Goal: Task Accomplishment & Management: Manage account settings

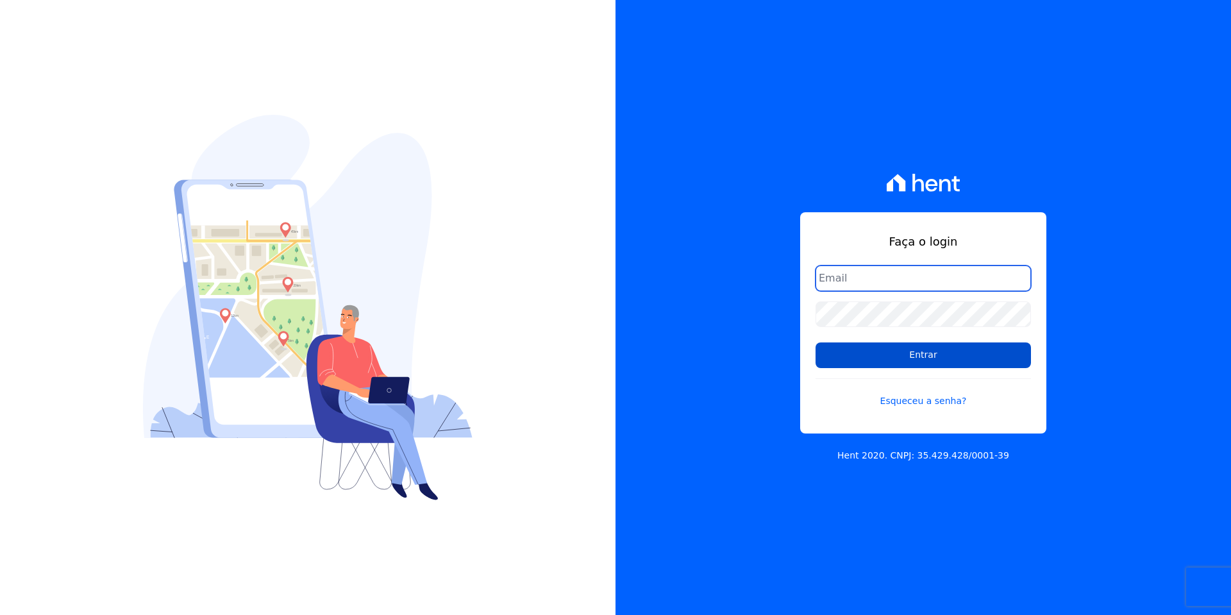
type input "contato@grupokaiser.com.br"
click at [886, 365] on input "Entrar" at bounding box center [922, 355] width 215 height 26
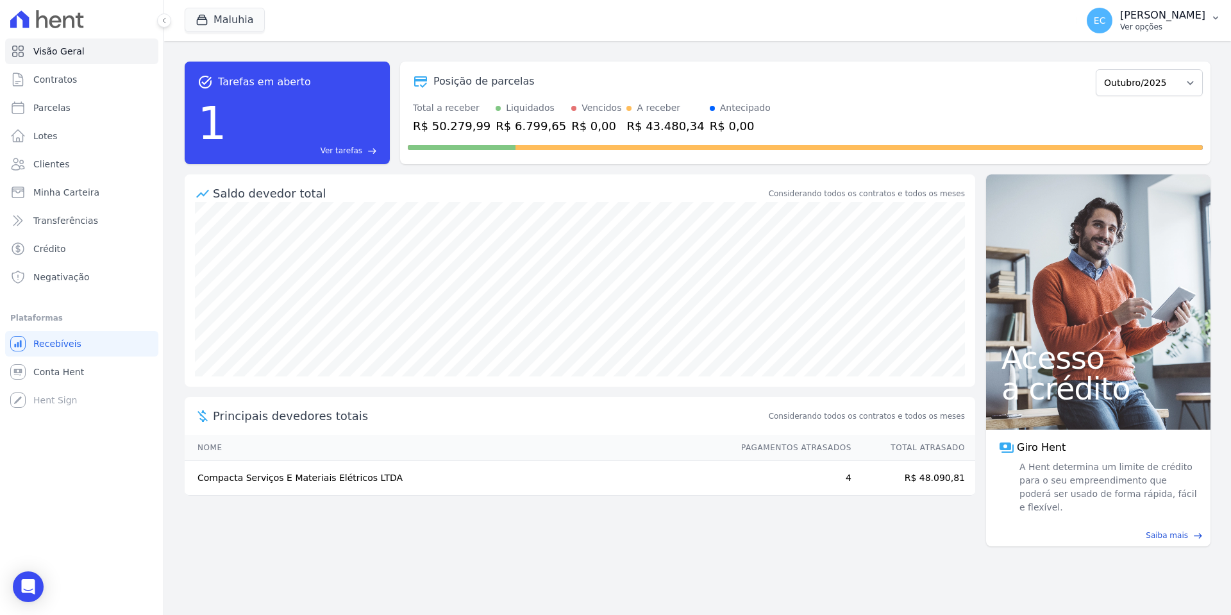
click at [1214, 17] on icon "button" at bounding box center [1215, 18] width 5 height 3
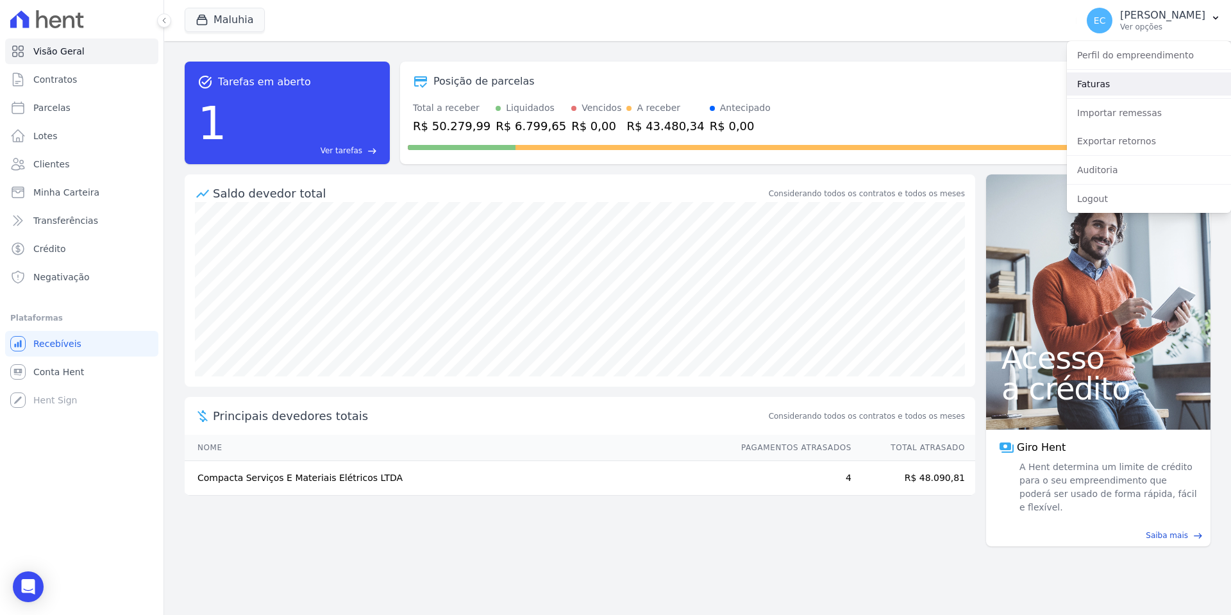
click at [1098, 88] on link "Faturas" at bounding box center [1149, 83] width 164 height 23
click at [1085, 83] on link "Faturas" at bounding box center [1149, 83] width 164 height 23
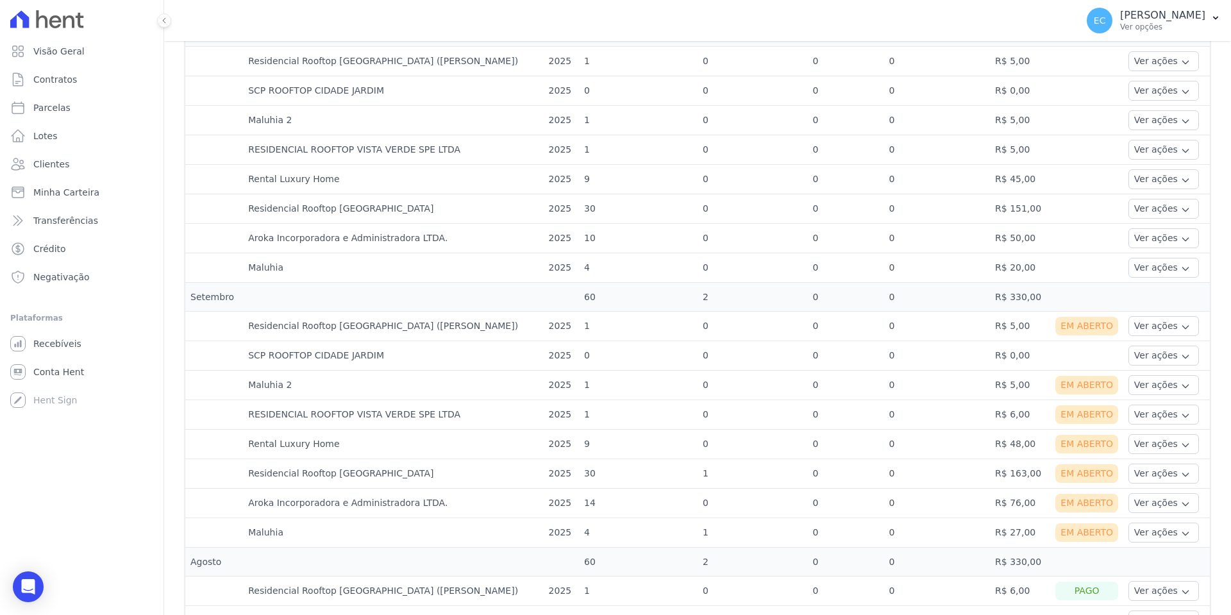
scroll to position [641, 0]
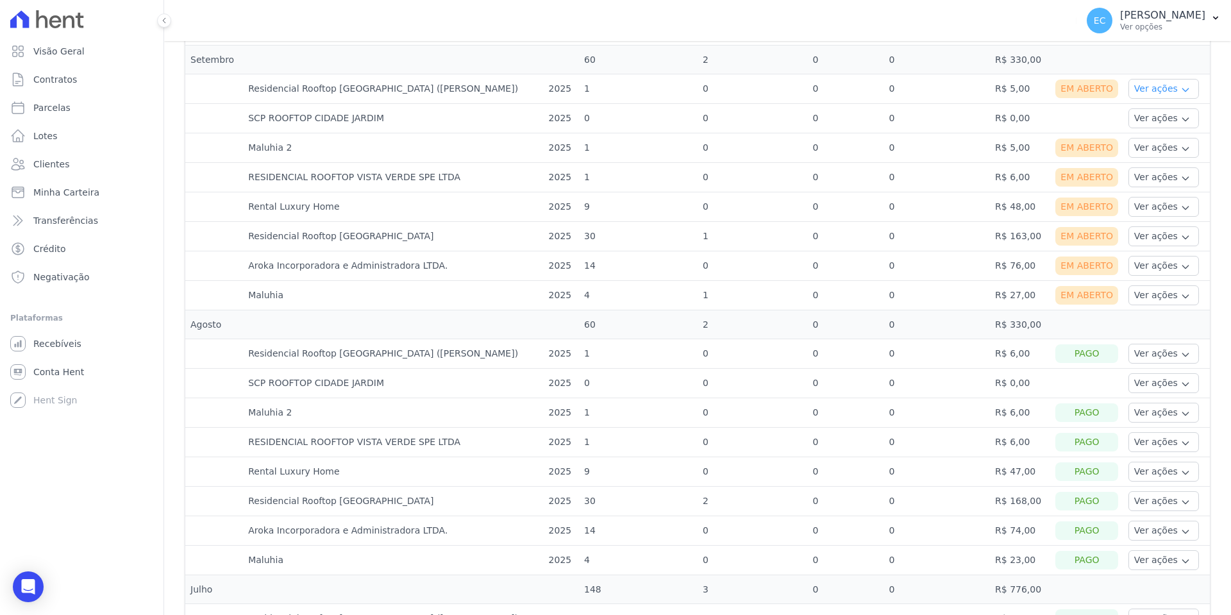
click at [1180, 92] on icon "button" at bounding box center [1185, 90] width 10 height 10
click at [1142, 122] on link "Ver boleto" at bounding box center [1180, 123] width 95 height 13
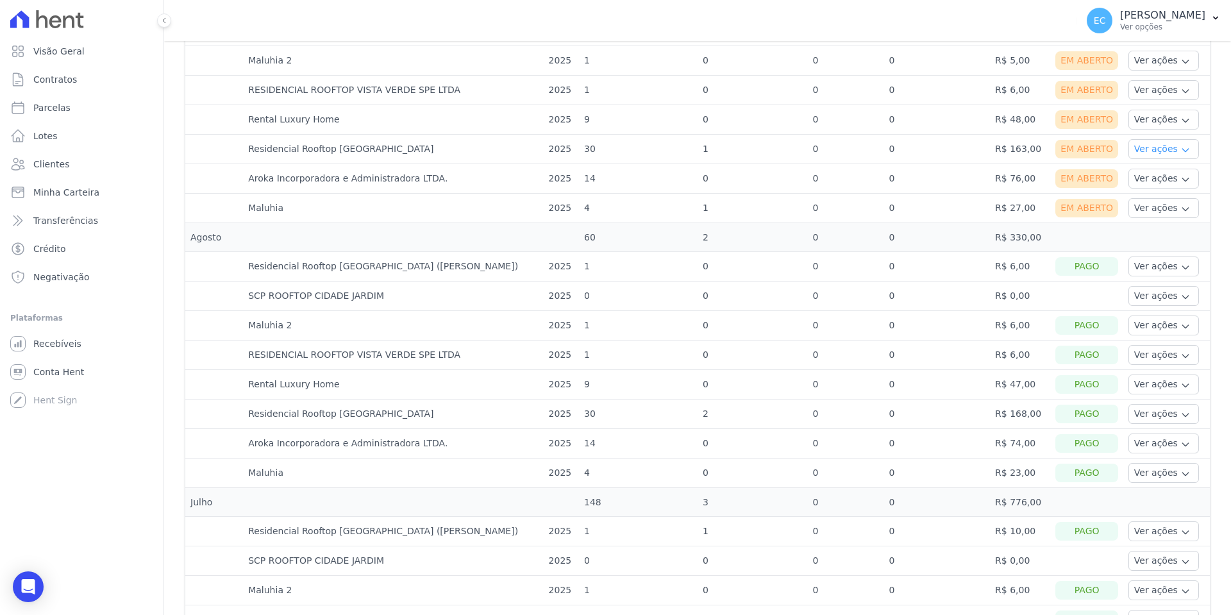
scroll to position [705, 0]
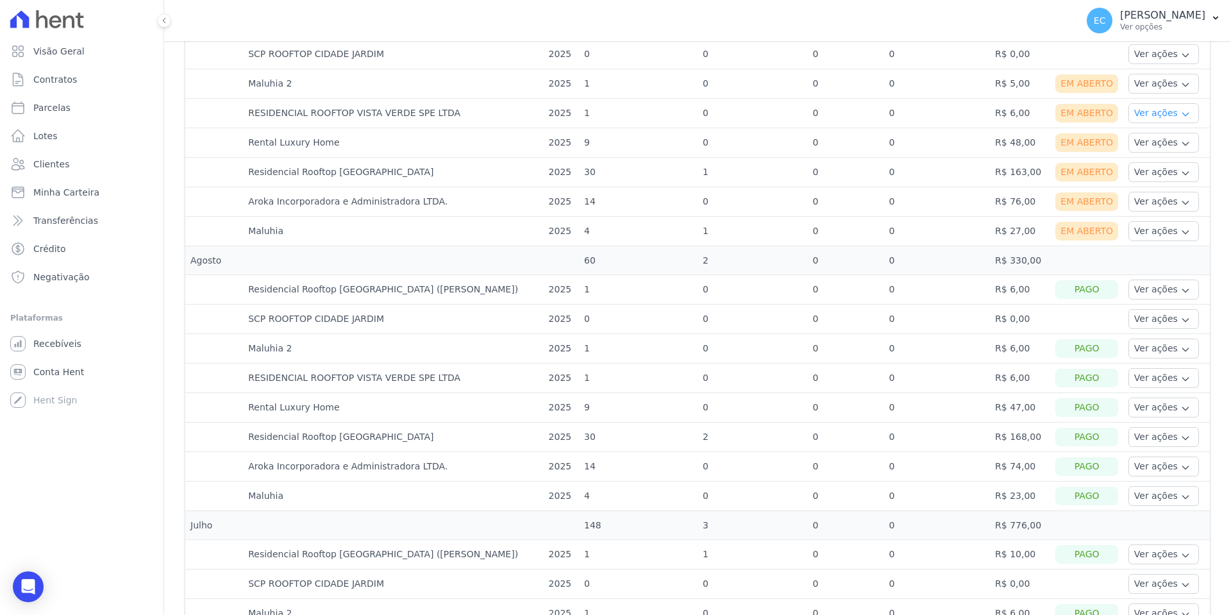
click at [1180, 113] on icon "button" at bounding box center [1185, 114] width 10 height 10
click at [1140, 147] on link "Ver boleto" at bounding box center [1180, 148] width 95 height 13
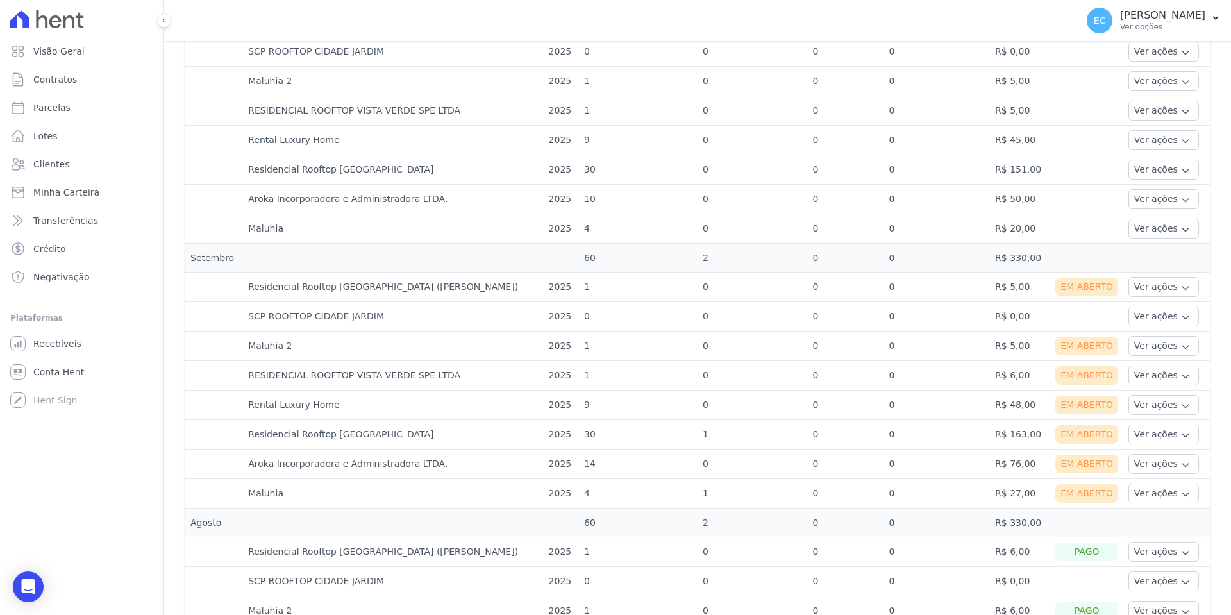
scroll to position [449, 0]
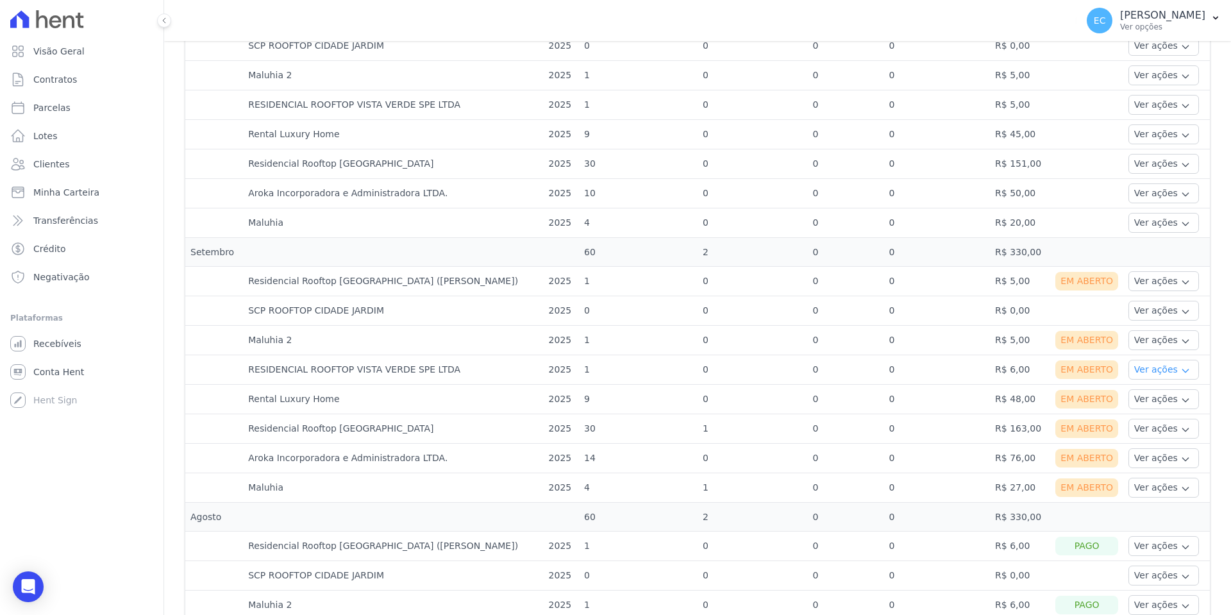
click at [1180, 372] on icon "button" at bounding box center [1185, 370] width 10 height 10
click at [1146, 403] on link "Ver boleto" at bounding box center [1180, 404] width 95 height 13
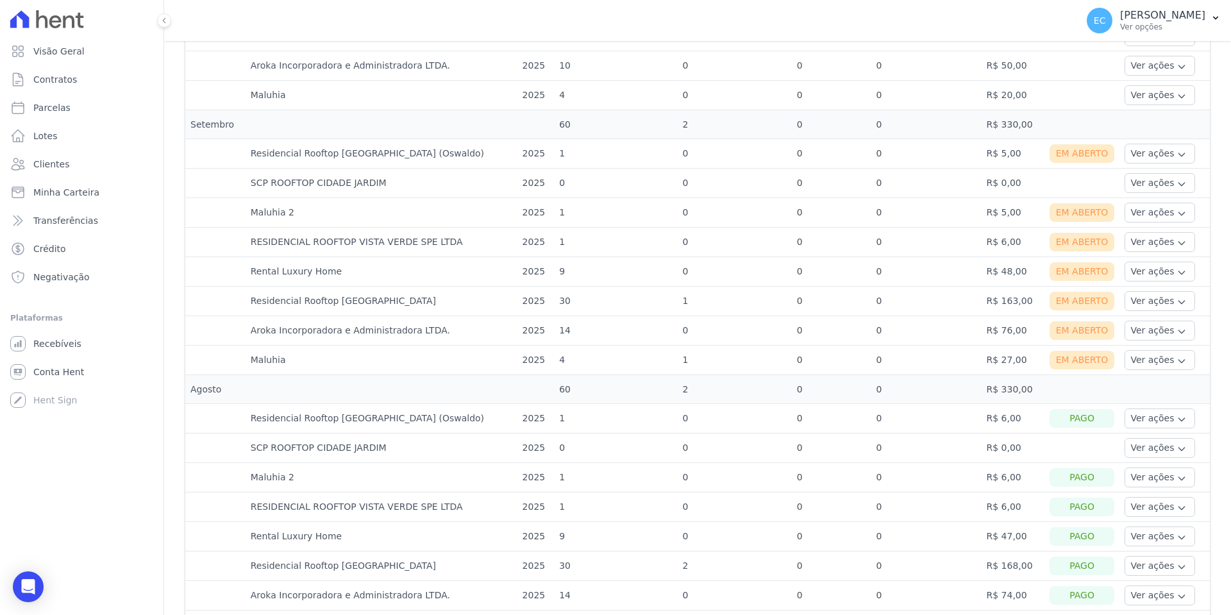
scroll to position [577, 0]
click at [1176, 274] on icon "button" at bounding box center [1181, 272] width 10 height 10
click at [1138, 307] on link "Ver boleto" at bounding box center [1177, 305] width 95 height 13
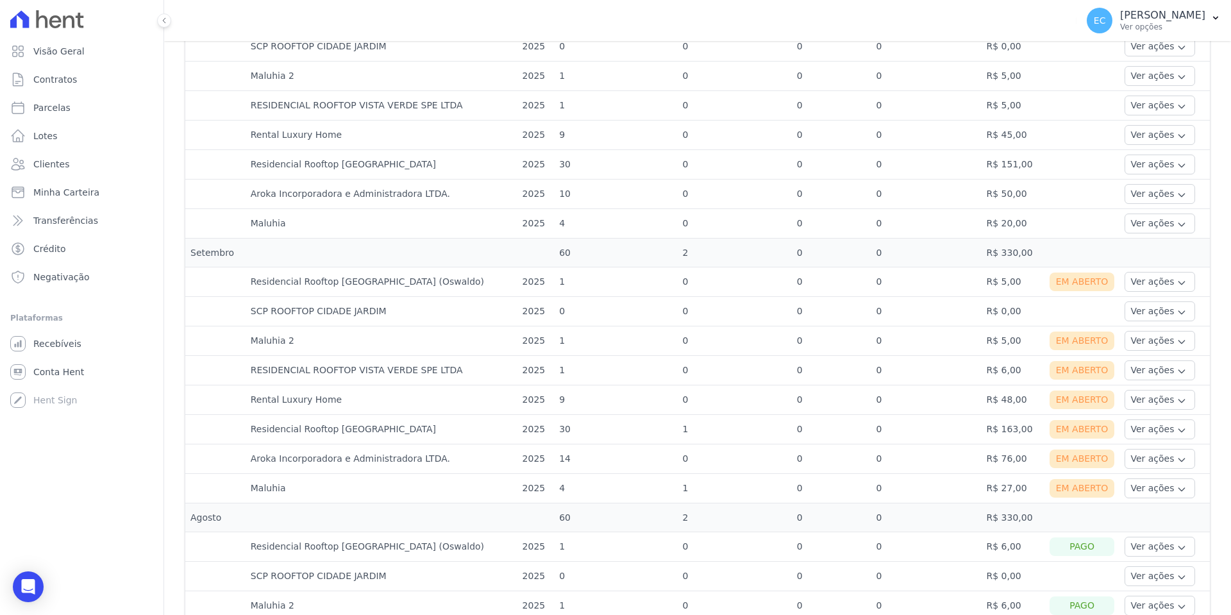
scroll to position [449, 0]
click at [1179, 401] on icon "button" at bounding box center [1182, 400] width 6 height 3
click at [1145, 433] on link "Ver boleto" at bounding box center [1177, 434] width 95 height 13
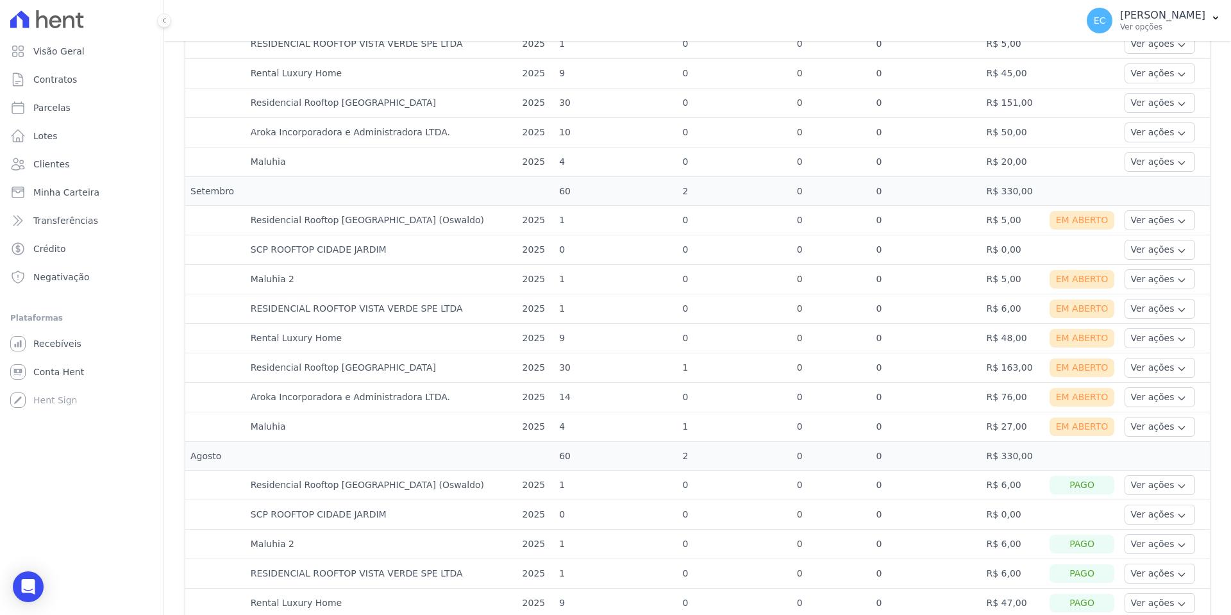
scroll to position [513, 0]
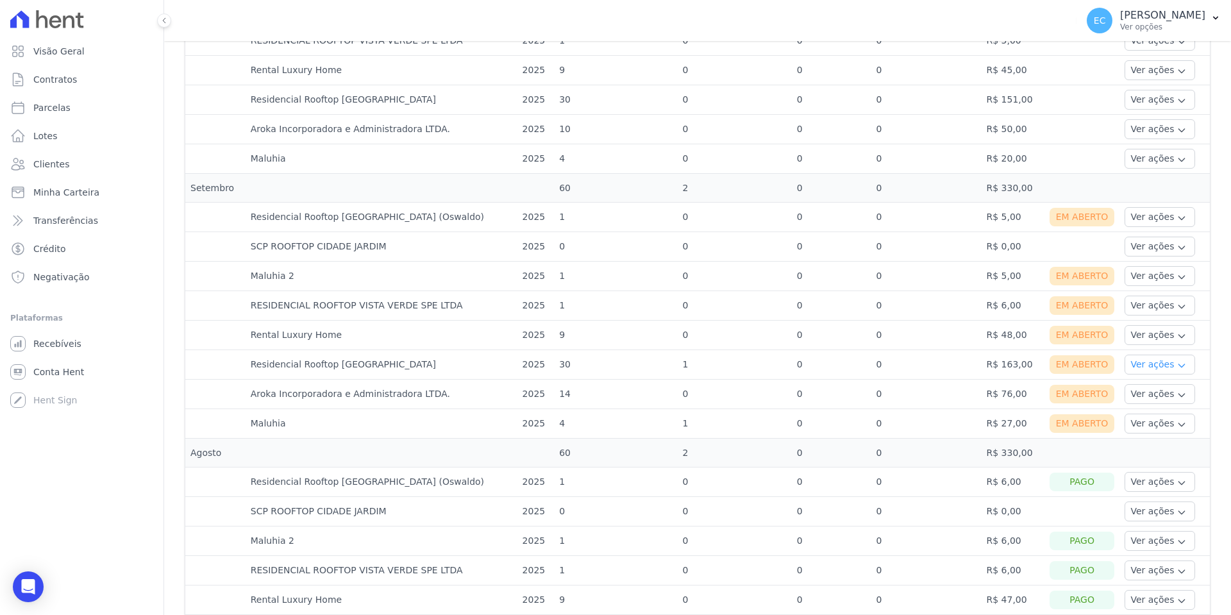
click at [1176, 364] on icon "button" at bounding box center [1181, 365] width 10 height 10
click at [1143, 399] on link "Ver boleto" at bounding box center [1177, 399] width 95 height 13
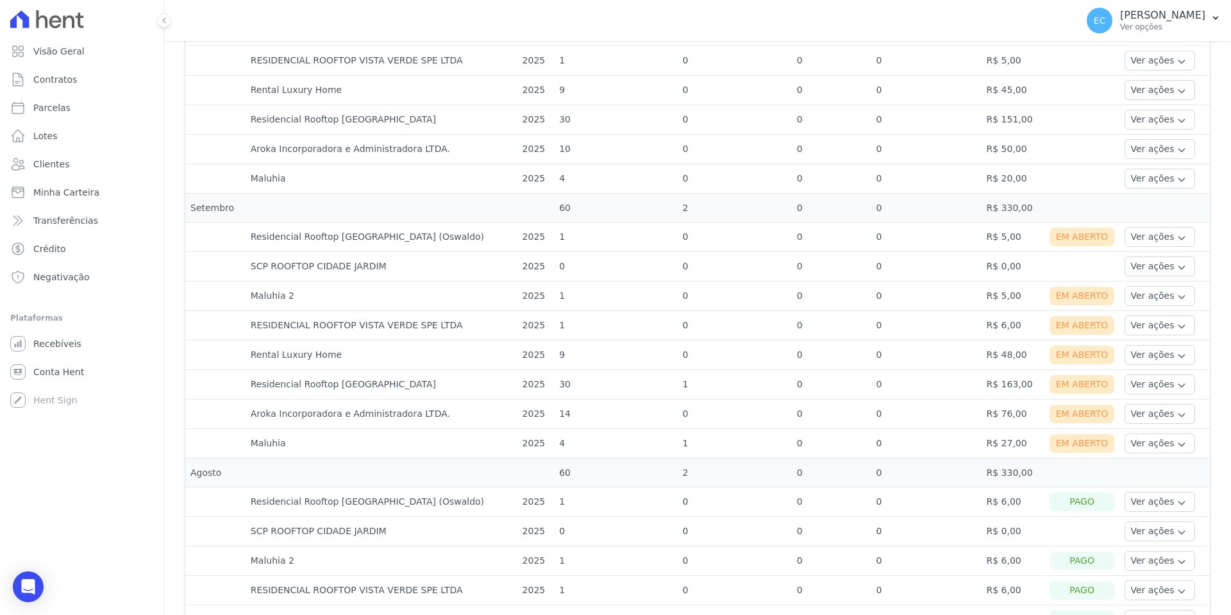
scroll to position [513, 0]
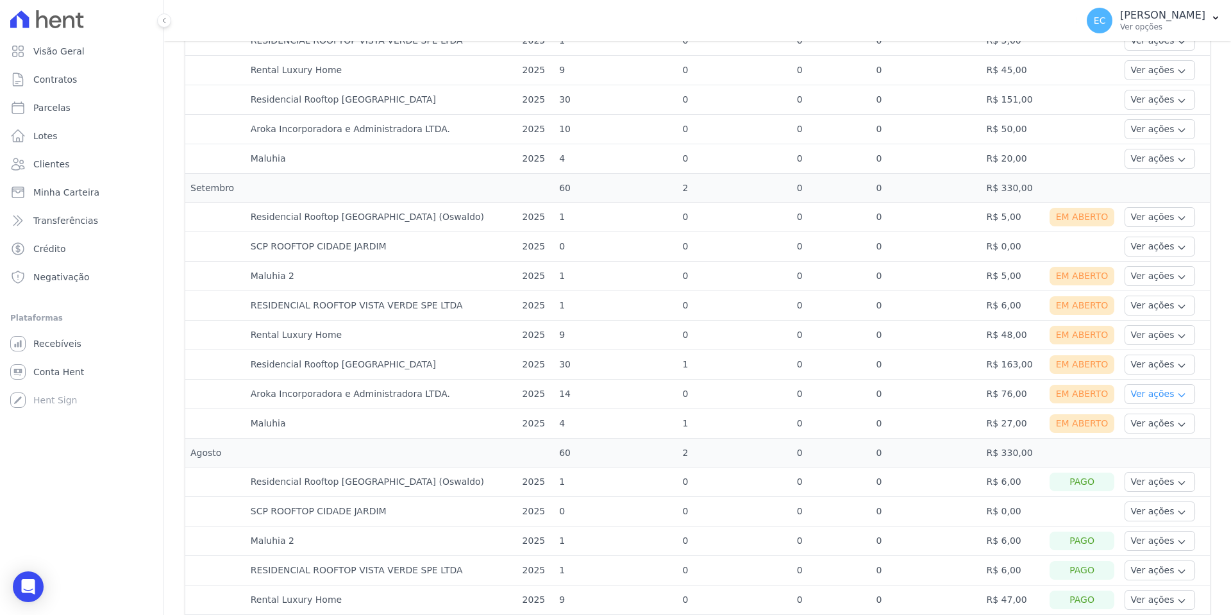
click at [1176, 394] on icon "button" at bounding box center [1181, 395] width 10 height 10
click at [1146, 434] on link "Ver boleto" at bounding box center [1177, 428] width 95 height 13
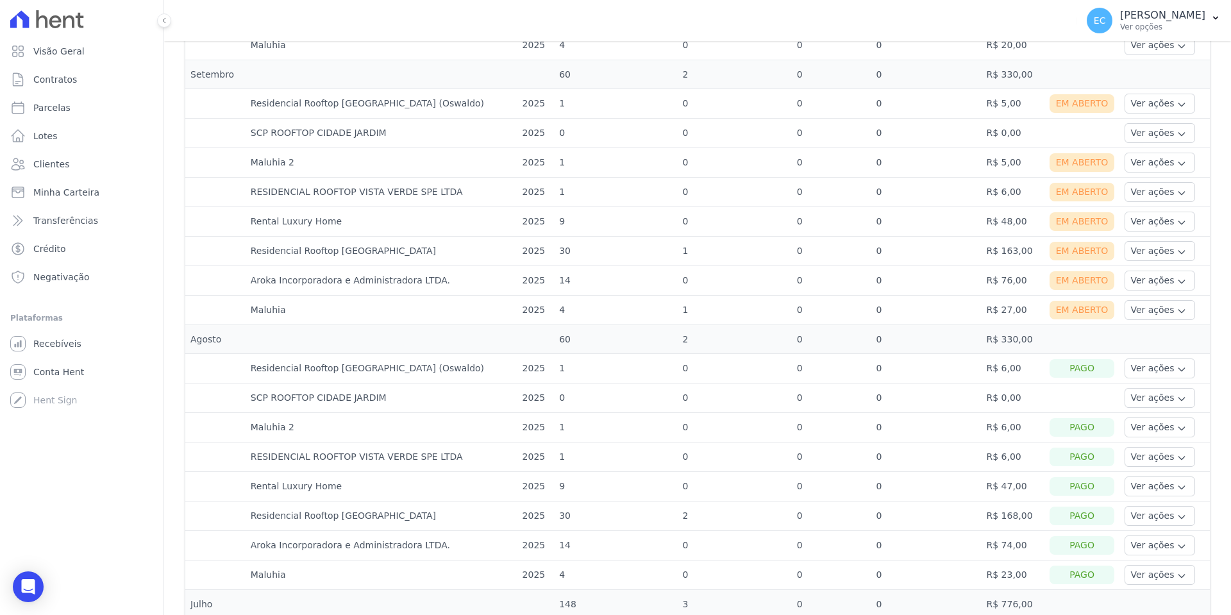
scroll to position [641, 0]
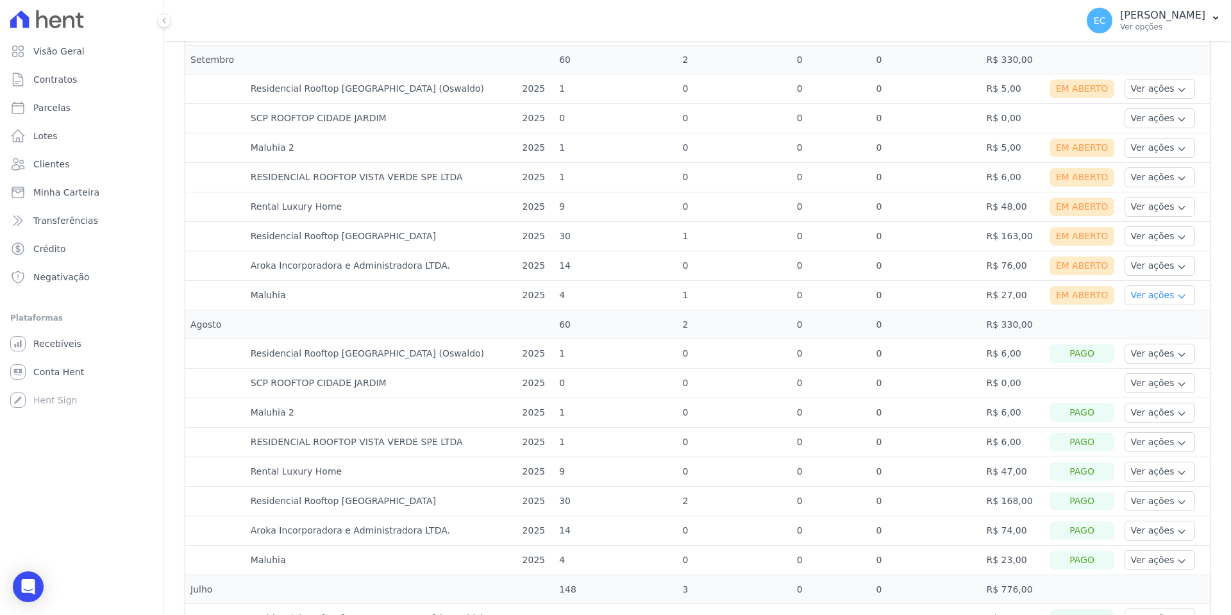
click at [1176, 300] on icon "button" at bounding box center [1181, 296] width 10 height 10
click at [1141, 331] on link "Ver boleto" at bounding box center [1177, 330] width 95 height 13
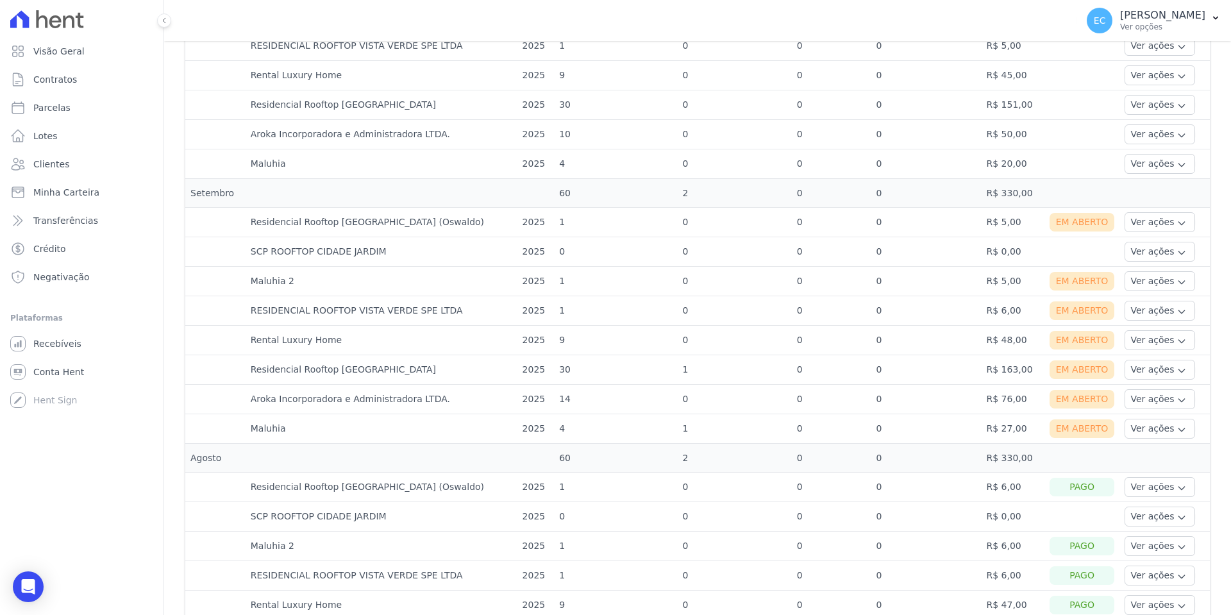
scroll to position [513, 0]
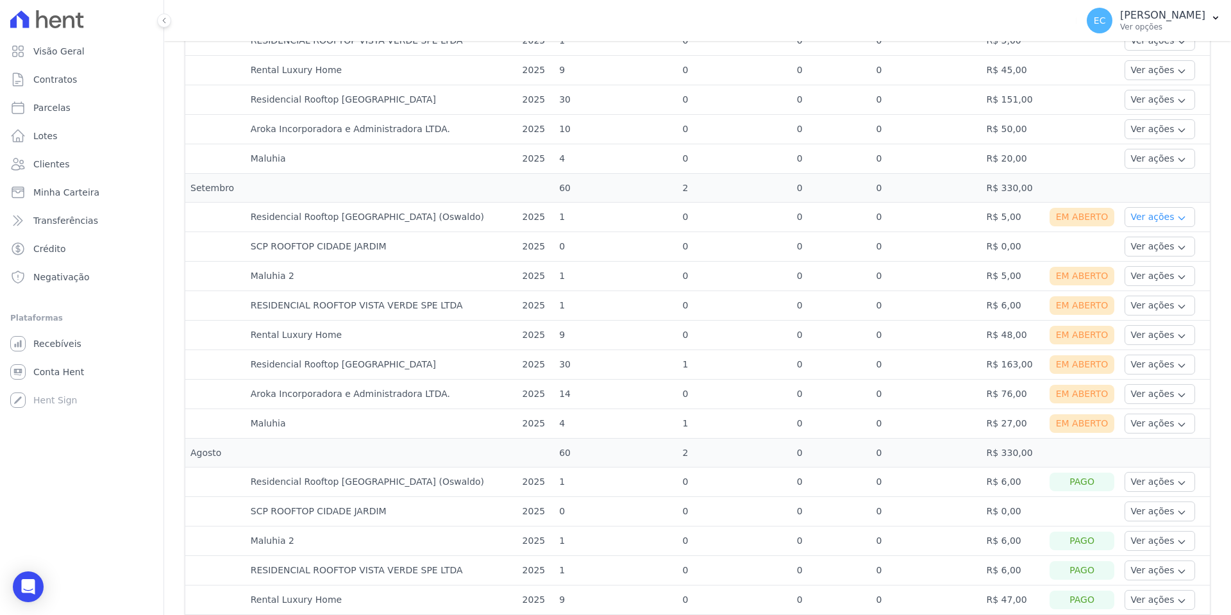
click at [1176, 217] on icon "button" at bounding box center [1181, 218] width 10 height 10
click at [1148, 253] on link "Ver boleto" at bounding box center [1177, 252] width 95 height 13
